Goal: Information Seeking & Learning: Learn about a topic

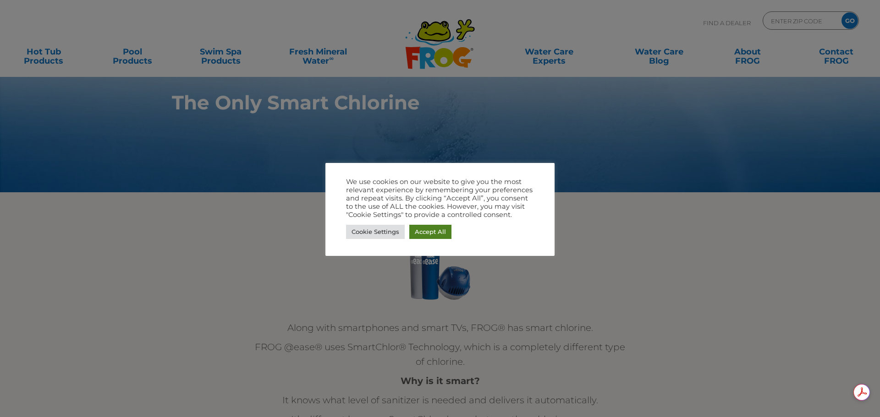
drag, startPoint x: 427, startPoint y: 235, endPoint x: 422, endPoint y: 236, distance: 4.8
click at [427, 234] on link "Accept All" at bounding box center [430, 232] width 42 height 14
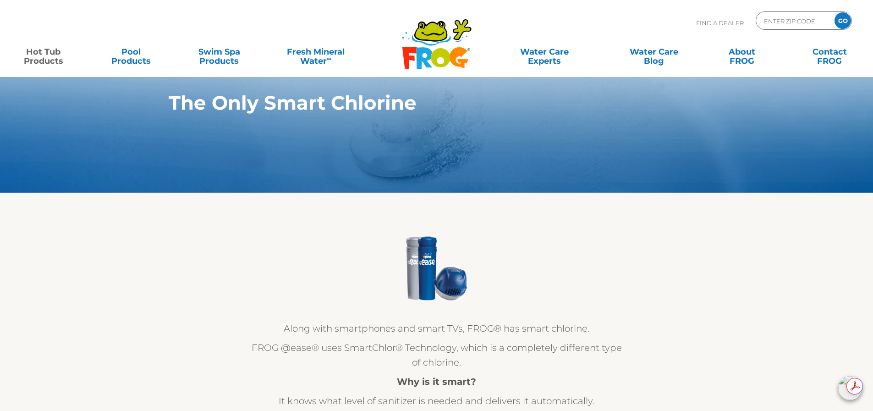
click at [48, 58] on link "Hot Tub Products" at bounding box center [43, 52] width 68 height 18
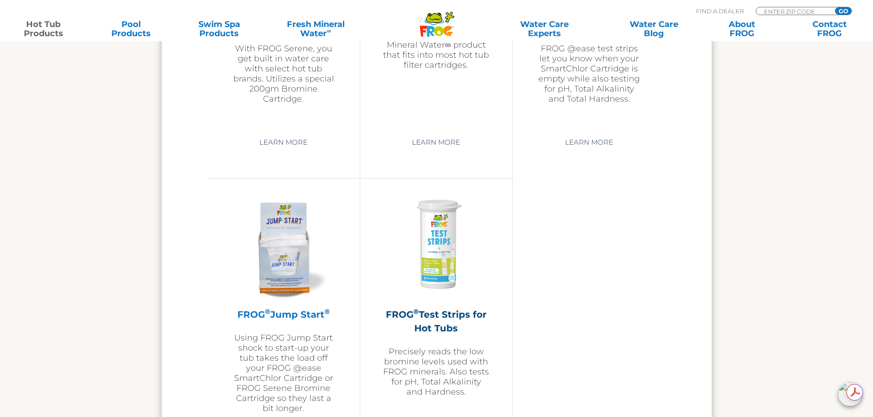
scroll to position [2199, 0]
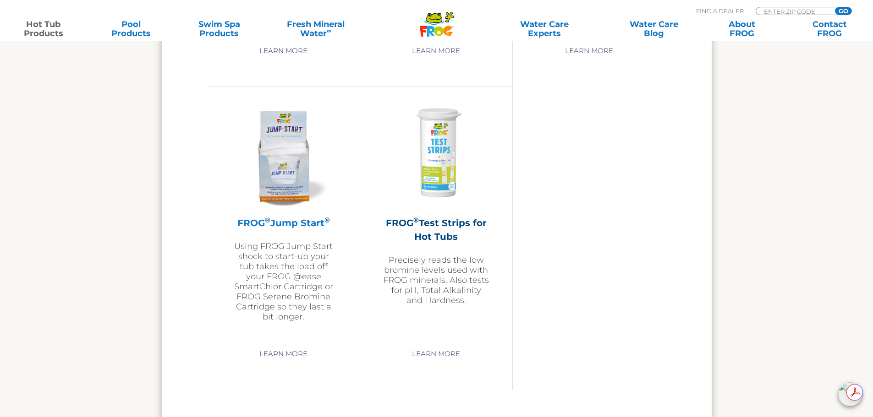
click at [283, 173] on img at bounding box center [283, 154] width 106 height 106
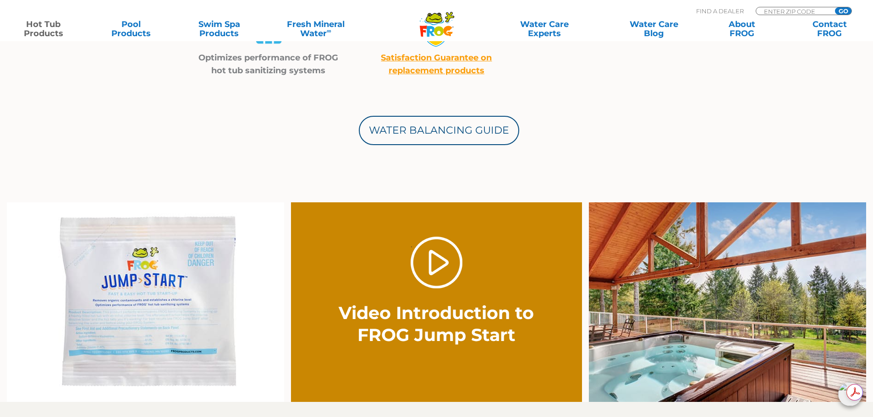
scroll to position [550, 0]
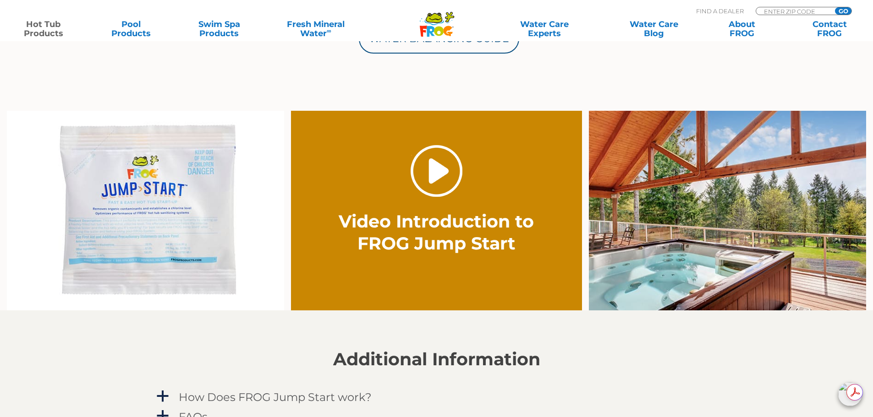
click at [429, 176] on link "." at bounding box center [437, 171] width 52 height 52
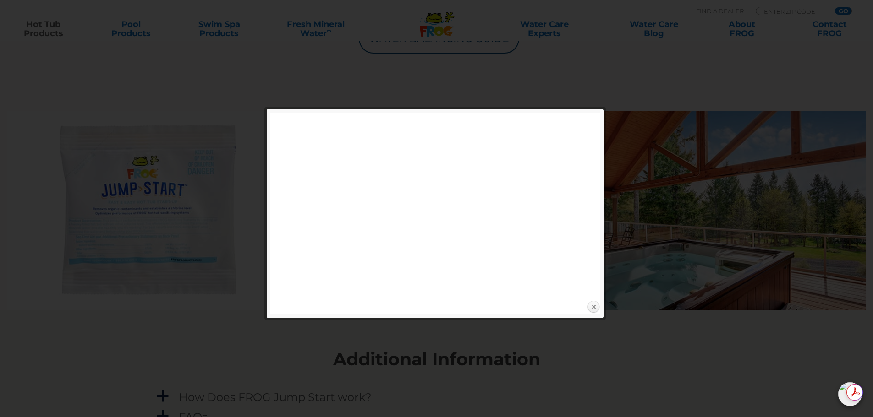
click at [593, 307] on link "Close" at bounding box center [593, 308] width 14 height 14
